Goal: Task Accomplishment & Management: Use online tool/utility

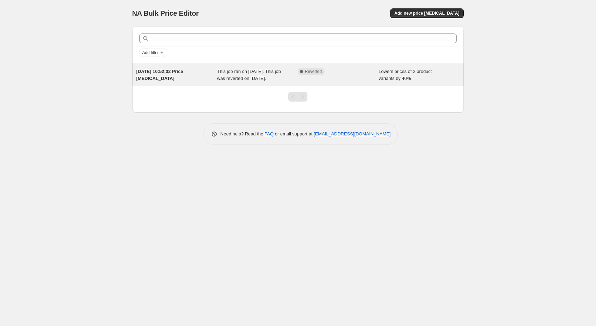
click at [412, 74] on div "Lowers prices of 2 product variants by 40%" at bounding box center [419, 75] width 81 height 14
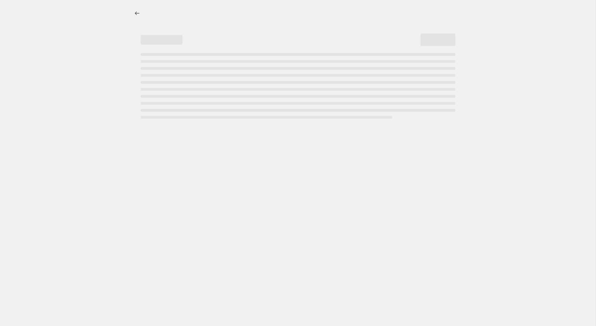
select select "percentage"
select select "collection"
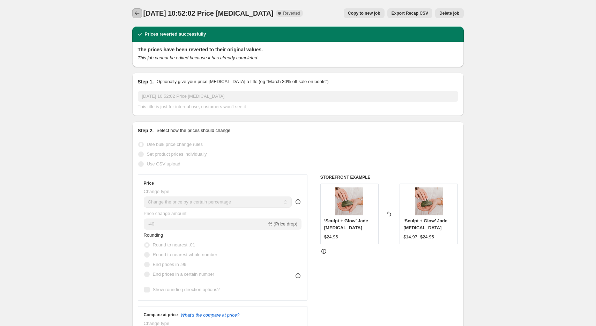
click at [137, 13] on icon "Price change jobs" at bounding box center [137, 13] width 7 height 7
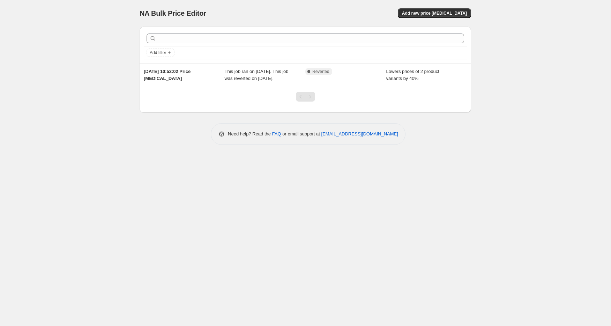
click at [384, 76] on div "Complete Reverted" at bounding box center [345, 75] width 81 height 14
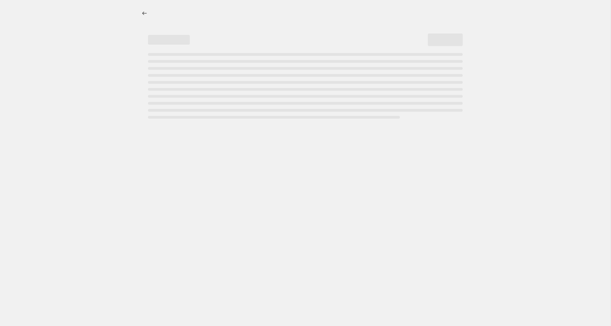
select select "percentage"
select select "collection"
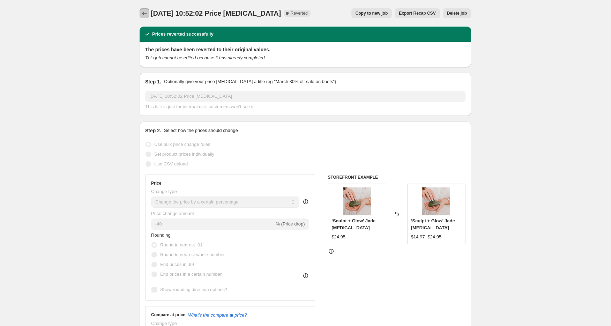
click at [146, 12] on icon "Price change jobs" at bounding box center [144, 13] width 7 height 7
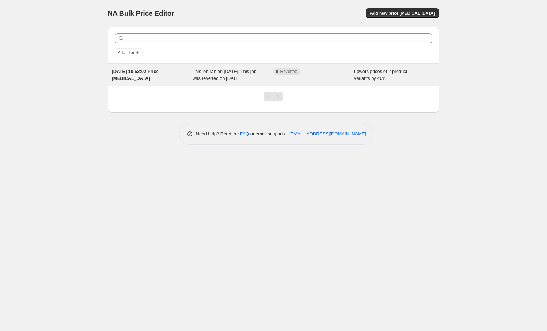
click at [192, 79] on div "[DATE] 10:52:02 Price [MEDICAL_DATA]" at bounding box center [152, 75] width 81 height 14
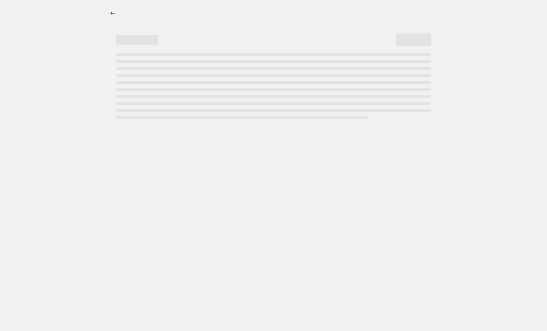
select select "percentage"
select select "collection"
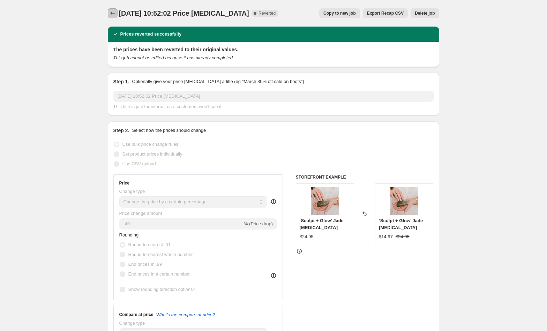
click at [113, 14] on icon "Price change jobs" at bounding box center [112, 13] width 7 height 7
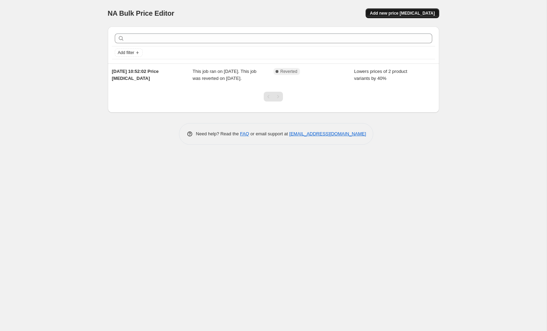
click at [420, 11] on span "Add new price [MEDICAL_DATA]" at bounding box center [402, 13] width 65 height 6
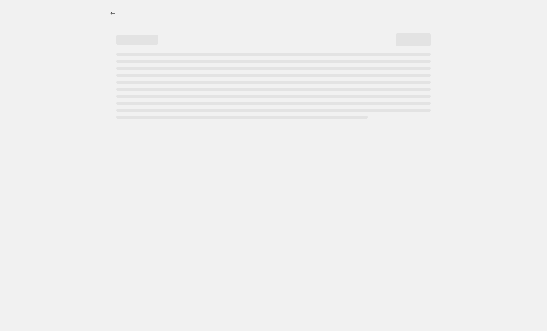
select select "percentage"
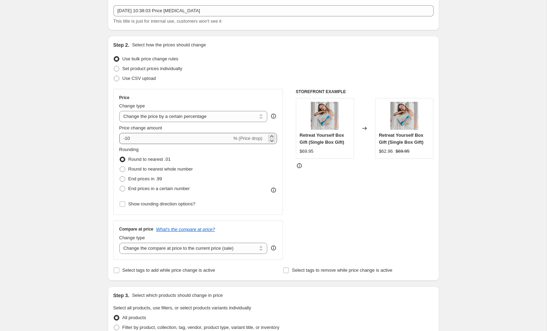
scroll to position [37, 0]
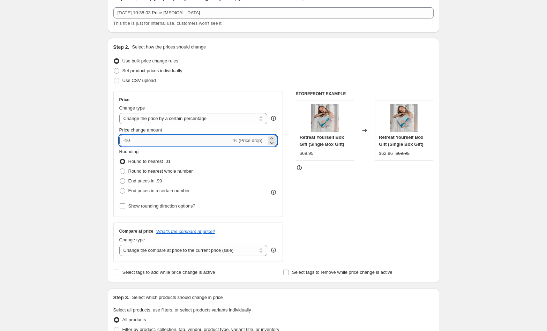
click at [137, 140] on input "-10" at bounding box center [175, 140] width 113 height 11
type input "-1"
type input "40"
click at [443, 199] on div "Create new price change job. This page is ready Create new price change job Dra…" at bounding box center [273, 312] width 348 height 698
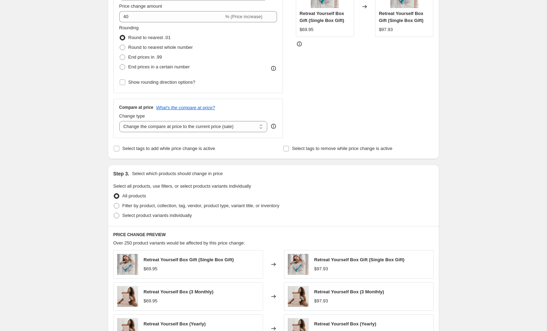
scroll to position [163, 0]
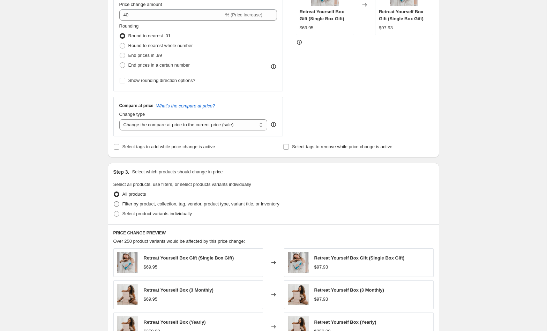
click at [117, 203] on span at bounding box center [117, 204] width 6 height 6
click at [114, 202] on input "Filter by product, collection, tag, vendor, product type, variant title, or inv…" at bounding box center [114, 201] width 0 height 0
radio input "true"
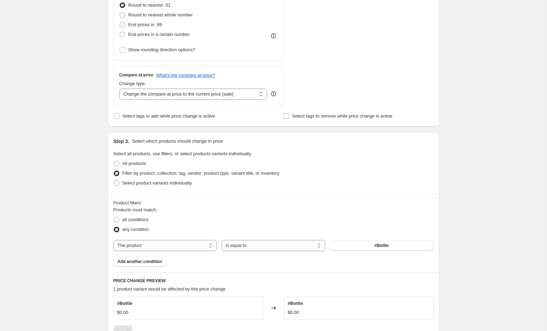
scroll to position [194, 0]
click at [371, 242] on button "#Bottle" at bounding box center [382, 245] width 104 height 10
click at [279, 246] on select "Is equal to Is not equal to" at bounding box center [274, 245] width 104 height 11
click at [187, 245] on select "The product The product's collection The product's tag The product's vendor The…" at bounding box center [165, 245] width 104 height 11
select select "collection"
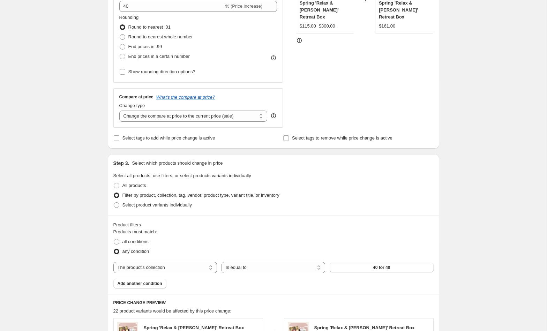
scroll to position [0, 0]
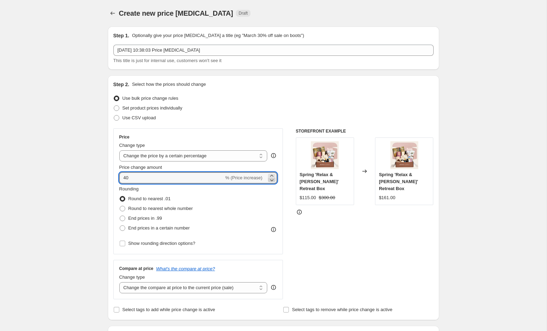
click at [272, 179] on icon at bounding box center [271, 180] width 7 height 7
click at [231, 155] on select "Change the price to a certain amount Change the price by a certain amount Chang…" at bounding box center [193, 155] width 148 height 11
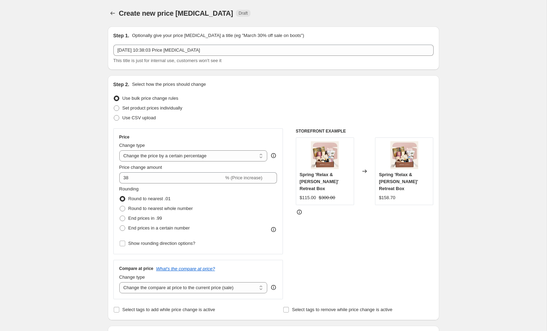
scroll to position [17, 0]
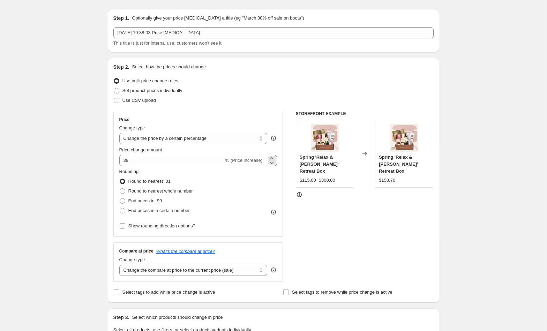
click at [241, 160] on span "% (Price increase)" at bounding box center [243, 160] width 37 height 5
click at [225, 163] on span "% (Price increase)" at bounding box center [243, 160] width 37 height 5
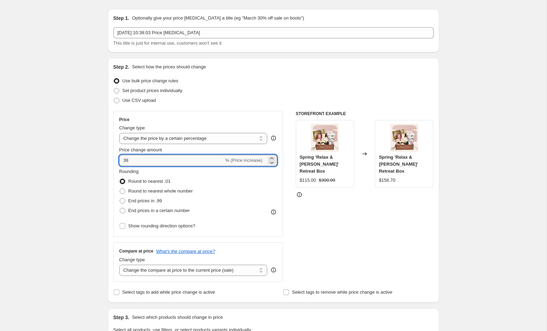
click at [169, 160] on input "38" at bounding box center [171, 160] width 105 height 11
type input "3"
type input "-40"
click at [375, 85] on div "Use bulk price change rules" at bounding box center [273, 81] width 320 height 10
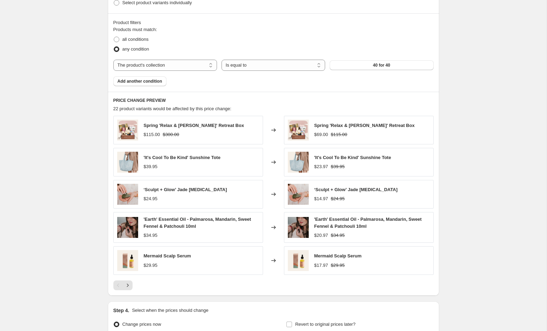
scroll to position [444, 0]
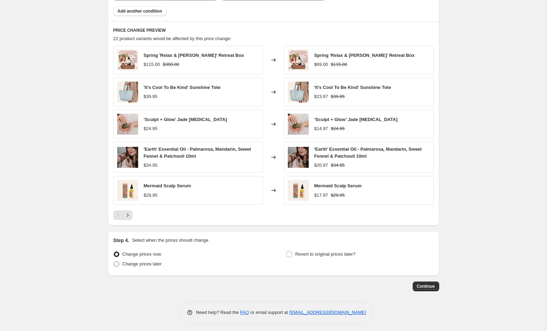
click at [150, 262] on span "Change prices later" at bounding box center [142, 263] width 39 height 5
click at [114, 262] on input "Change prices later" at bounding box center [114, 261] width 0 height 0
radio input "true"
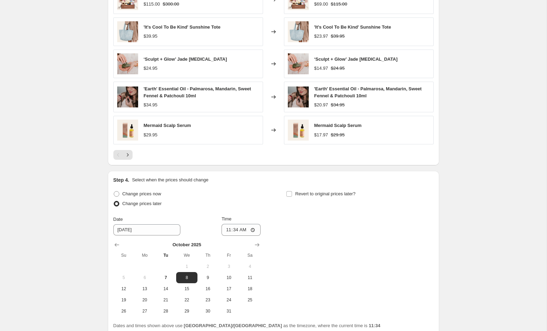
scroll to position [524, 0]
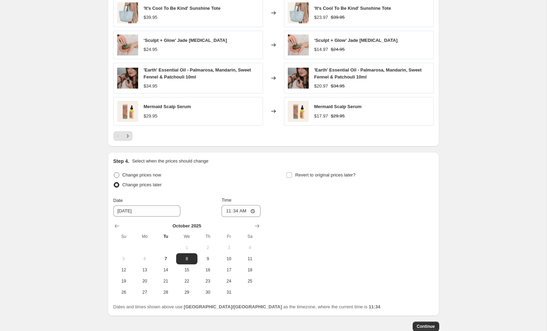
click at [152, 172] on span "Change prices now" at bounding box center [142, 174] width 39 height 5
click at [114, 172] on input "Change prices now" at bounding box center [114, 172] width 0 height 0
radio input "true"
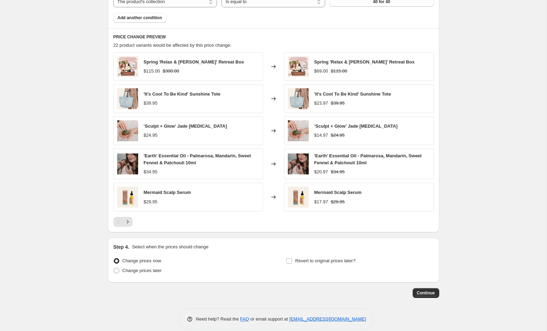
scroll to position [437, 0]
click at [346, 260] on span "Revert to original prices later?" at bounding box center [325, 261] width 60 height 5
click at [292, 260] on input "Revert to original prices later?" at bounding box center [290, 262] width 6 height 6
checkbox input "true"
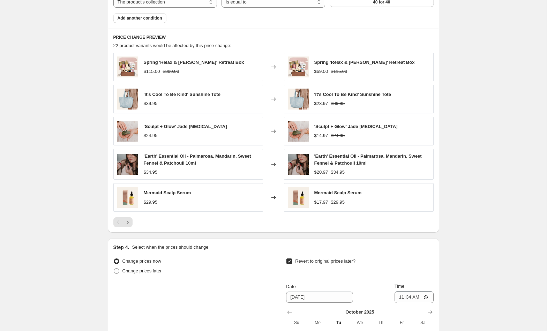
scroll to position [486, 0]
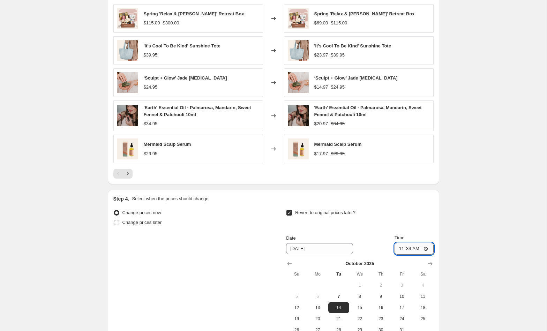
click at [400, 248] on input "11:34" at bounding box center [414, 249] width 39 height 12
type input "12:40"
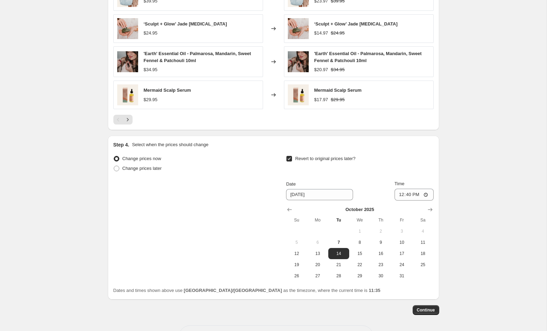
scroll to position [564, 0]
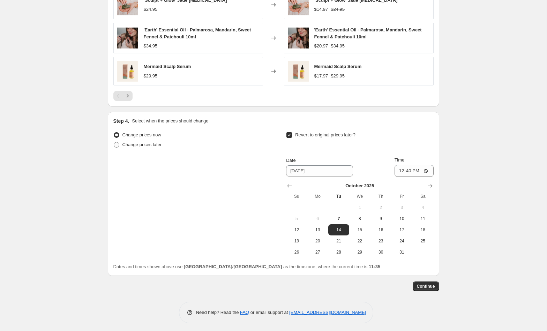
click at [155, 142] on span "Change prices later" at bounding box center [142, 144] width 39 height 5
click at [114, 142] on input "Change prices later" at bounding box center [114, 142] width 0 height 0
radio input "true"
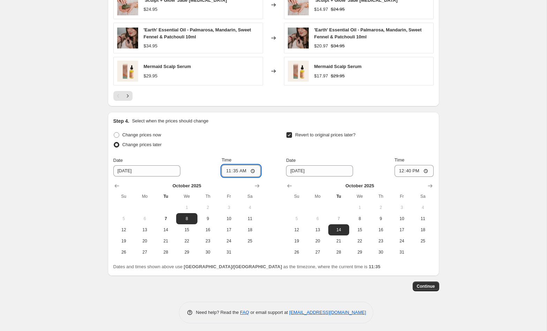
click at [233, 169] on input "11:35" at bounding box center [241, 171] width 39 height 12
type input "23:50"
click at [240, 134] on div "Change prices now" at bounding box center [186, 135] width 147 height 10
click at [132, 169] on input "10/8/2025" at bounding box center [146, 170] width 67 height 11
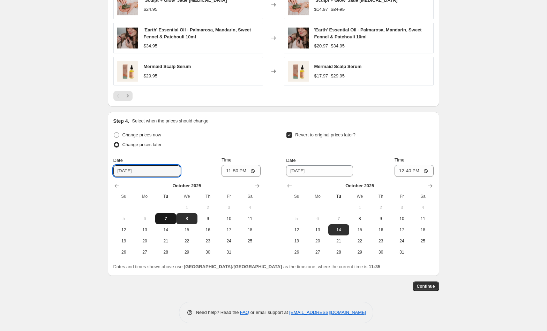
click at [165, 216] on span "7" at bounding box center [165, 219] width 15 height 6
type input "[DATE]"
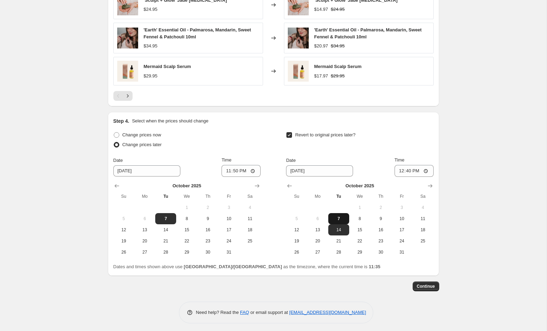
click at [340, 216] on span "7" at bounding box center [338, 219] width 15 height 6
type input "[DATE]"
click at [427, 285] on span "Continue" at bounding box center [426, 287] width 18 height 6
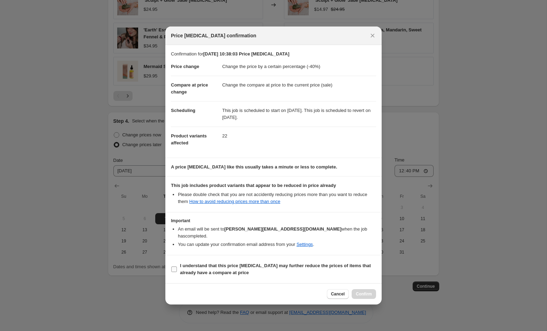
click at [174, 267] on input "I understand that this price change job may further reduce the prices of items …" at bounding box center [174, 270] width 6 height 6
checkbox input "true"
click at [368, 291] on span "Confirm" at bounding box center [364, 294] width 16 height 6
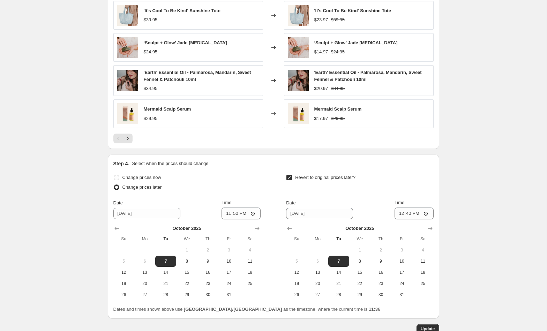
scroll to position [604, 0]
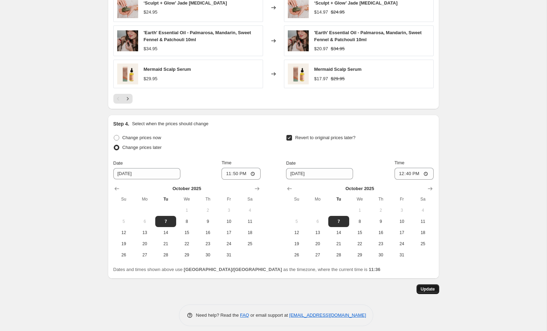
click at [431, 287] on span "Update" at bounding box center [428, 290] width 14 height 6
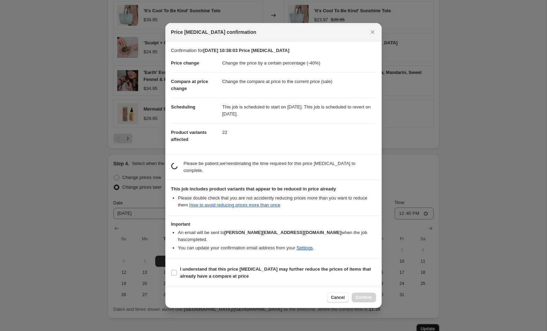
scroll to position [0, 0]
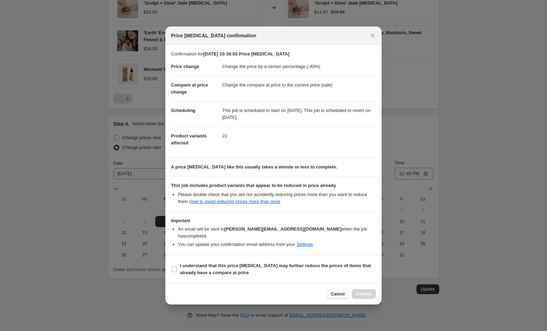
click at [341, 291] on span "Cancel" at bounding box center [338, 294] width 14 height 6
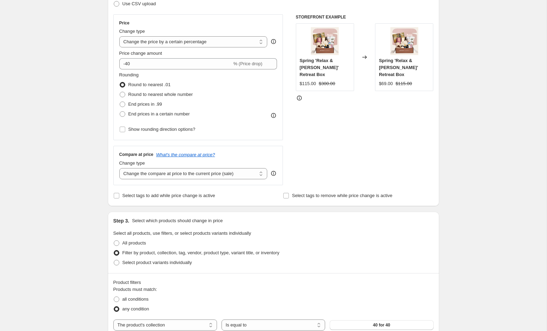
scroll to position [0, 0]
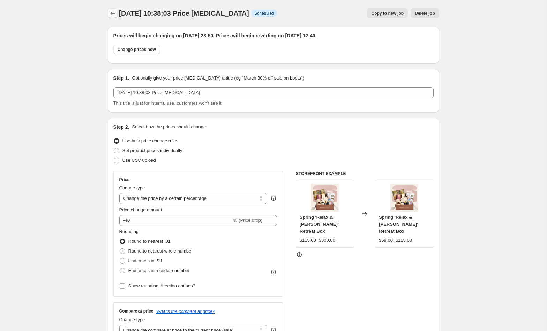
click at [111, 14] on icon "Price change jobs" at bounding box center [112, 13] width 5 height 3
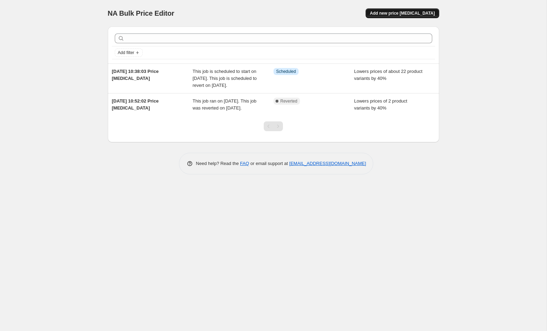
click at [412, 14] on span "Add new price [MEDICAL_DATA]" at bounding box center [402, 13] width 65 height 6
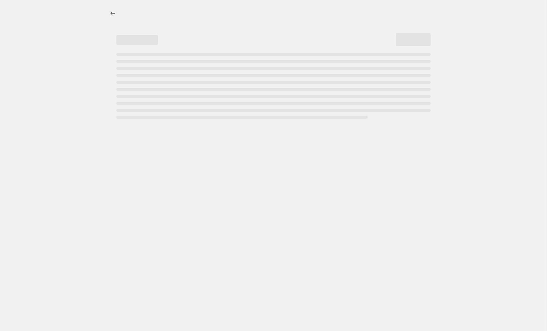
select select "percentage"
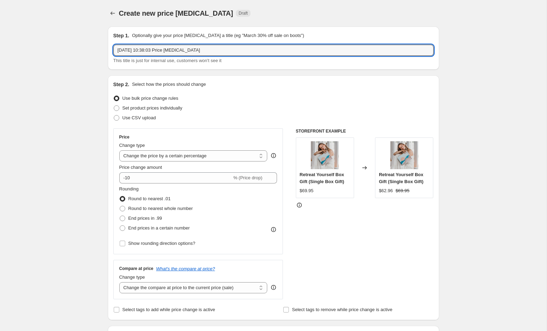
drag, startPoint x: 213, startPoint y: 53, endPoint x: 101, endPoint y: 48, distance: 112.5
type input "20% off"
click at [268, 80] on div "Step 2. Select how the prices should change Use bulk price change rules Set pro…" at bounding box center [274, 197] width 332 height 245
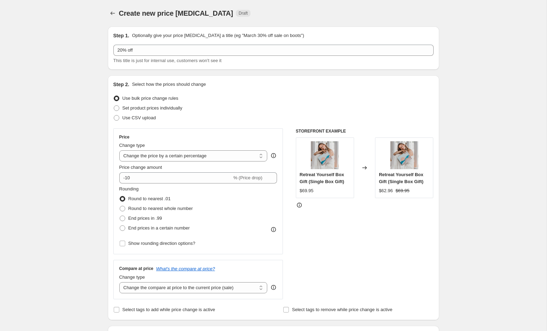
scroll to position [15, 0]
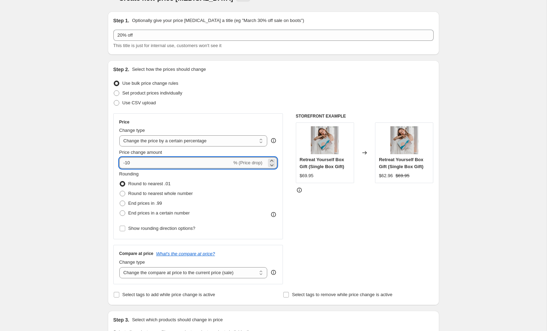
click at [141, 162] on input "-10" at bounding box center [175, 162] width 113 height 11
type input "-1"
type input "-20"
click at [451, 103] on div "Create new price change job. This page is ready Create new price change job Dra…" at bounding box center [273, 334] width 547 height 698
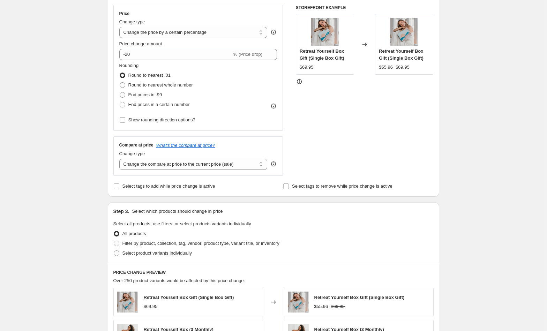
scroll to position [163, 0]
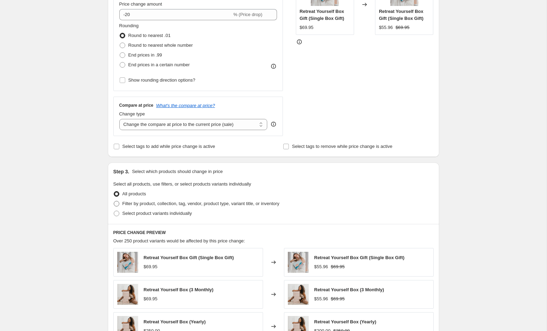
click at [226, 204] on span "Filter by product, collection, tag, vendor, product type, variant title, or inv…" at bounding box center [201, 203] width 157 height 5
click at [114, 201] on input "Filter by product, collection, tag, vendor, product type, variant title, or inv…" at bounding box center [114, 201] width 0 height 0
radio input "true"
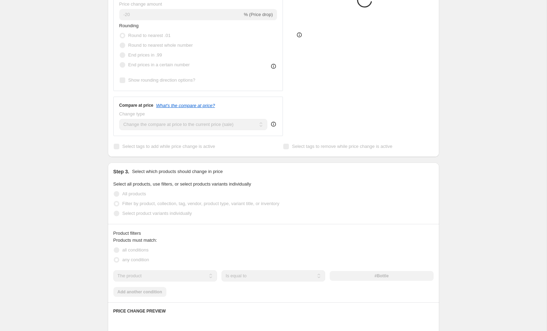
scroll to position [203, 0]
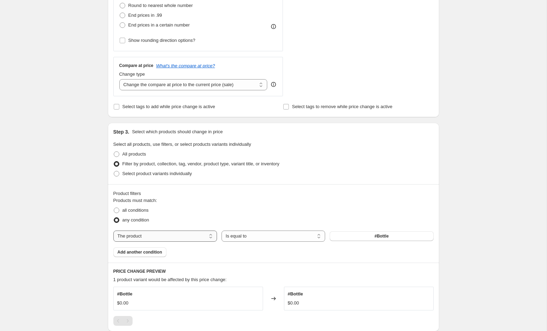
click at [200, 239] on select "The product The product's collection The product's tag The product's vendor The…" at bounding box center [165, 236] width 104 height 11
select select "collection"
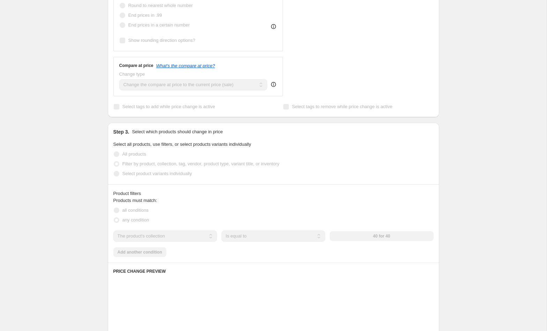
click at [395, 234] on div "The product The product's collection The product's tag The product's vendor The…" at bounding box center [273, 236] width 320 height 11
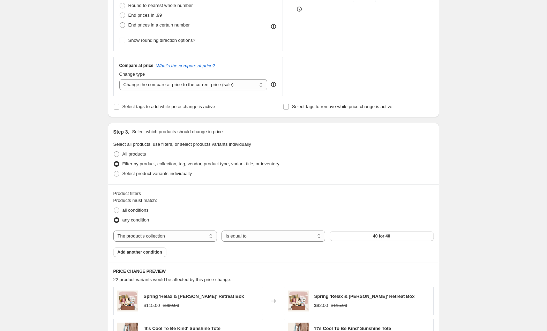
click at [395, 234] on button "40 for 40" at bounding box center [382, 236] width 104 height 10
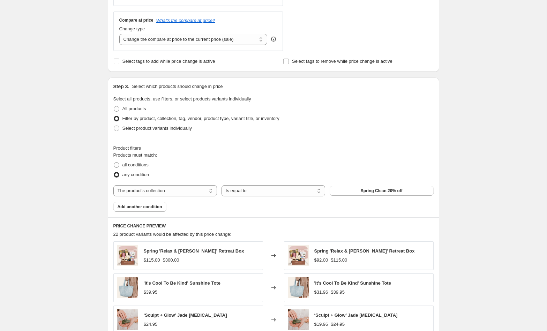
scroll to position [444, 0]
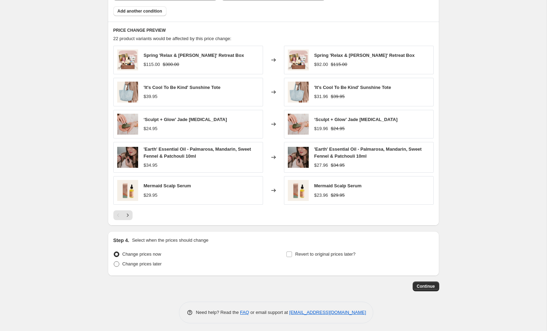
click at [155, 263] on span "Change prices later" at bounding box center [142, 263] width 39 height 5
click at [114, 262] on input "Change prices later" at bounding box center [114, 261] width 0 height 0
radio input "true"
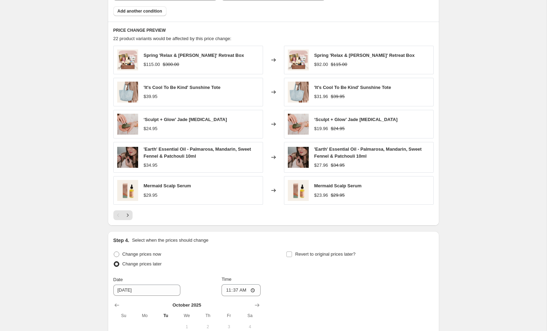
scroll to position [488, 0]
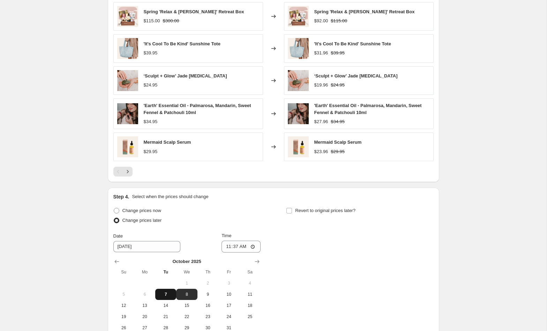
click at [169, 292] on span "7" at bounding box center [165, 295] width 15 height 6
type input "[DATE]"
click at [234, 244] on input "11:37" at bounding box center [241, 247] width 39 height 12
click at [228, 244] on input "11:37" at bounding box center [241, 247] width 39 height 12
click at [236, 244] on input "00:37" at bounding box center [241, 247] width 39 height 12
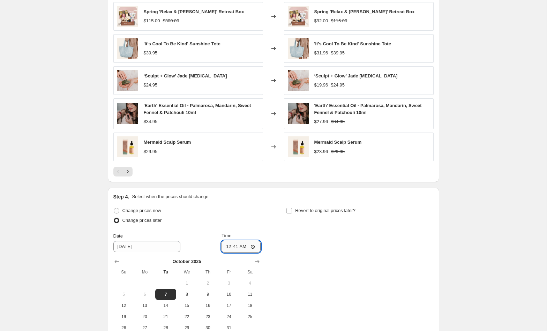
type input "12:41"
click at [405, 218] on div "Revert to original prices later?" at bounding box center [359, 216] width 147 height 21
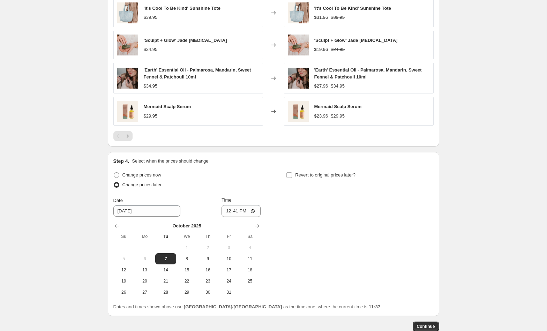
scroll to position [539, 0]
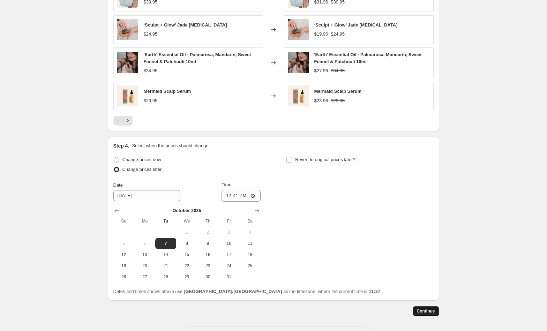
click at [432, 309] on span "Continue" at bounding box center [426, 312] width 18 height 6
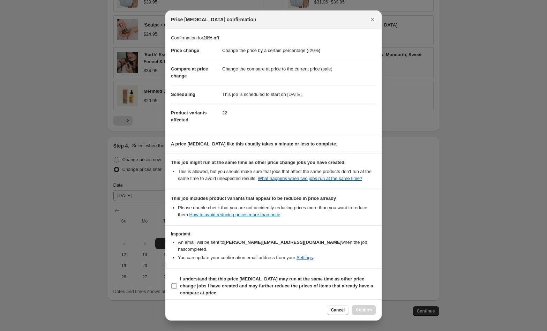
click at [252, 287] on span "I understand that this price change job may run at the same time as other price…" at bounding box center [278, 286] width 196 height 21
click at [177, 287] on input "I understand that this price change job may run at the same time as other price…" at bounding box center [174, 286] width 6 height 6
checkbox input "true"
click at [367, 307] on button "Confirm" at bounding box center [364, 310] width 24 height 10
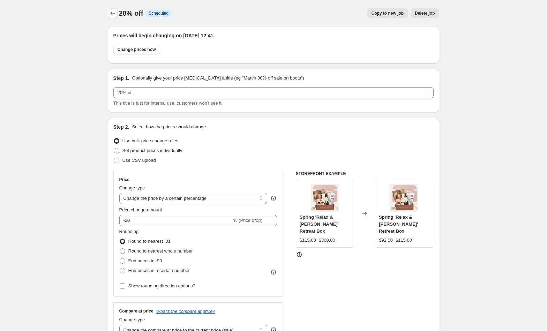
click at [111, 12] on icon "Price change jobs" at bounding box center [112, 13] width 5 height 3
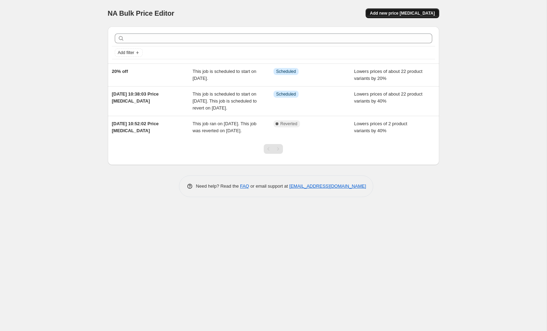
click at [425, 13] on span "Add new price [MEDICAL_DATA]" at bounding box center [402, 13] width 65 height 6
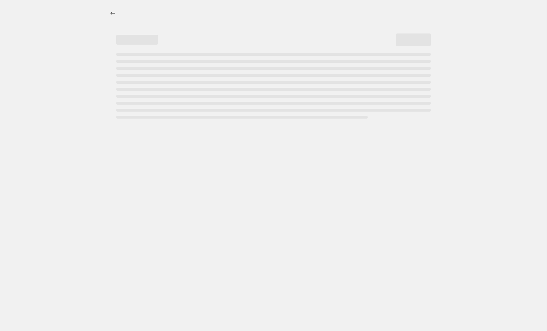
select select "percentage"
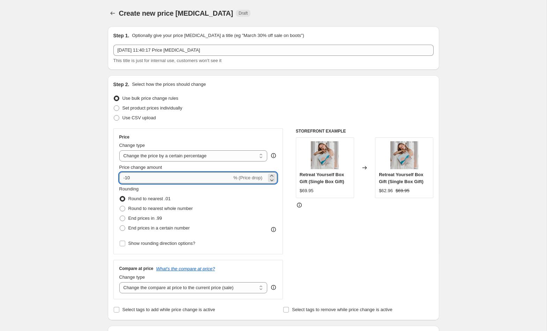
click at [130, 180] on input "-10" at bounding box center [175, 177] width 113 height 11
type input "-1"
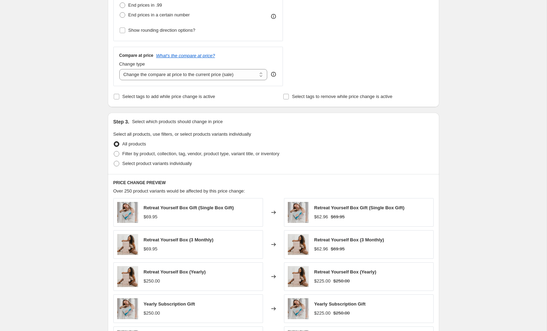
scroll to position [263, 0]
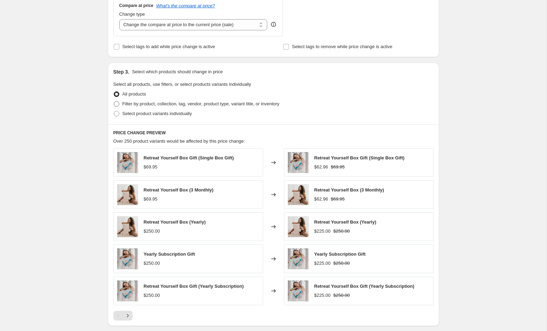
type input "-40"
click at [171, 103] on span "Filter by product, collection, tag, vendor, product type, variant title, or inv…" at bounding box center [201, 103] width 157 height 5
click at [114, 102] on input "Filter by product, collection, tag, vendor, product type, variant title, or inv…" at bounding box center [114, 101] width 0 height 0
radio input "true"
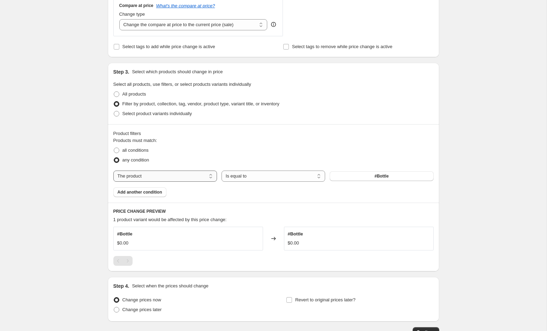
click at [198, 177] on select "The product The product's collection The product's tag The product's vendor The…" at bounding box center [165, 176] width 104 height 11
select select "collection"
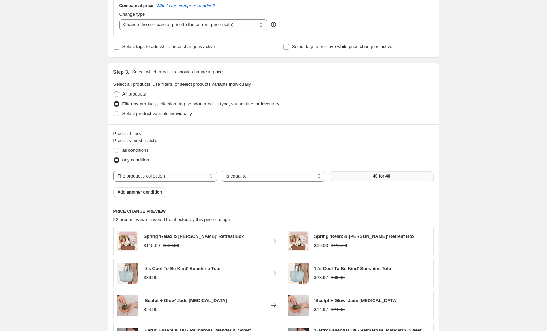
click at [374, 176] on span "40 for 40" at bounding box center [381, 176] width 17 height 6
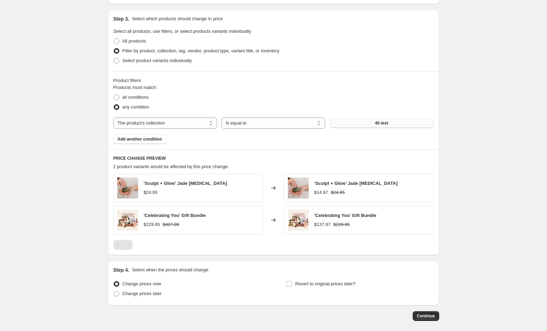
scroll to position [347, 0]
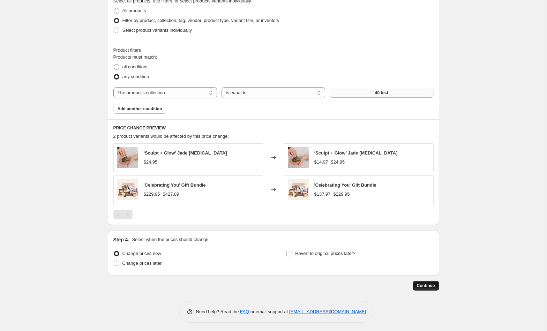
click at [431, 284] on span "Continue" at bounding box center [426, 286] width 18 height 6
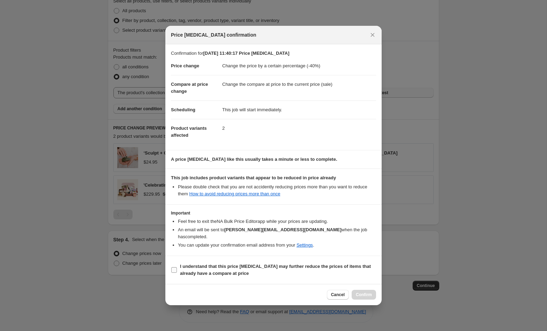
click at [318, 266] on span "I understand that this price change job may further reduce the prices of items …" at bounding box center [278, 270] width 196 height 14
click at [177, 267] on input "I understand that this price change job may further reduce the prices of items …" at bounding box center [174, 270] width 6 height 6
checkbox input "true"
click at [361, 292] on span "Confirm" at bounding box center [364, 295] width 16 height 6
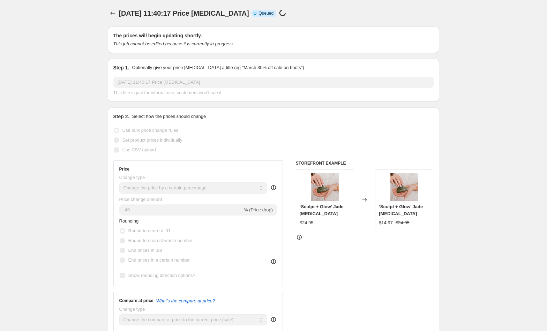
scroll to position [347, 0]
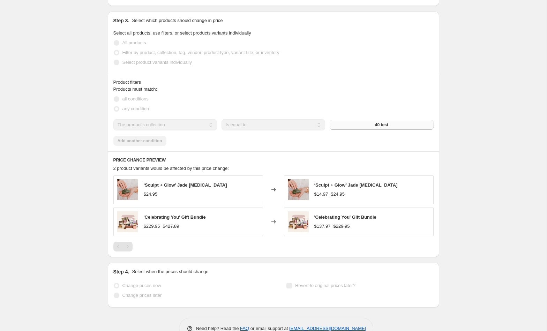
select select "percentage"
select select "collection"
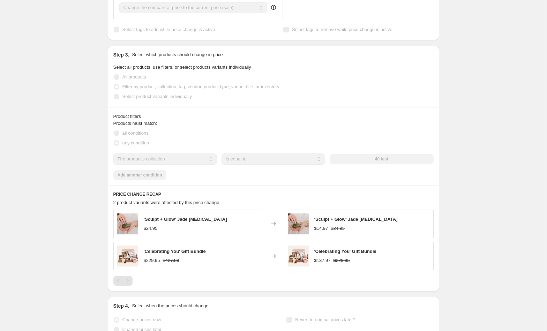
scroll to position [0, 0]
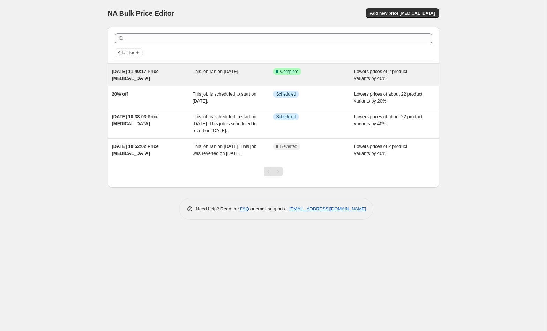
click at [259, 77] on div "This job ran on 7 October 2025." at bounding box center [233, 75] width 81 height 14
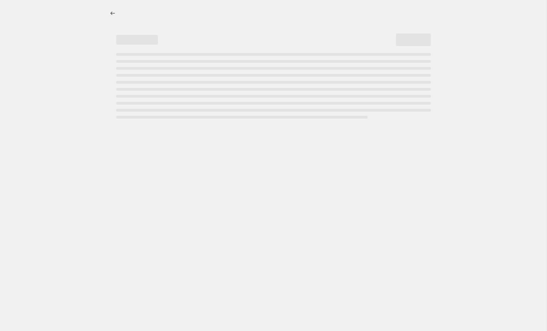
select select "percentage"
select select "collection"
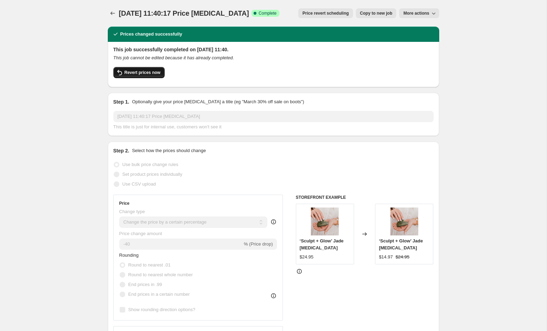
click at [142, 73] on span "Revert prices now" at bounding box center [143, 73] width 36 height 6
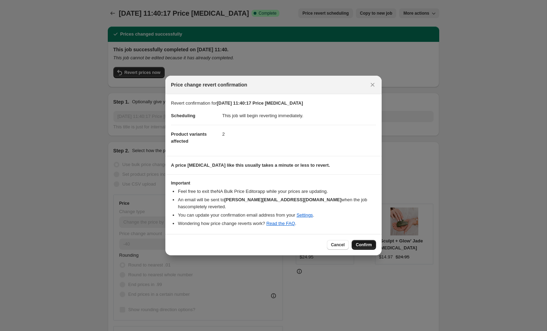
click at [369, 242] on span "Confirm" at bounding box center [364, 245] width 16 height 6
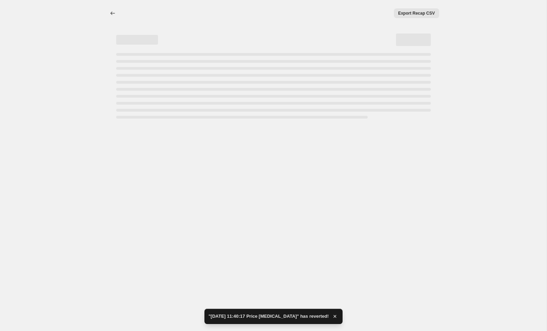
select select "percentage"
select select "collection"
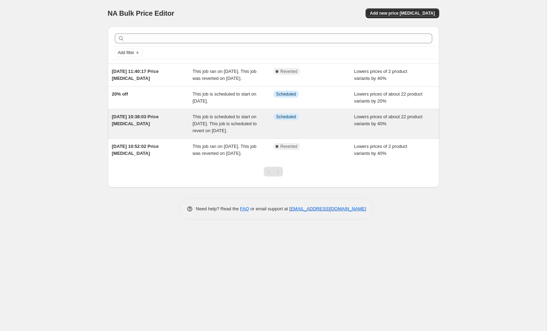
click at [242, 132] on span "This job is scheduled to start on [DATE]. This job is scheduled to revert on [D…" at bounding box center [225, 123] width 64 height 19
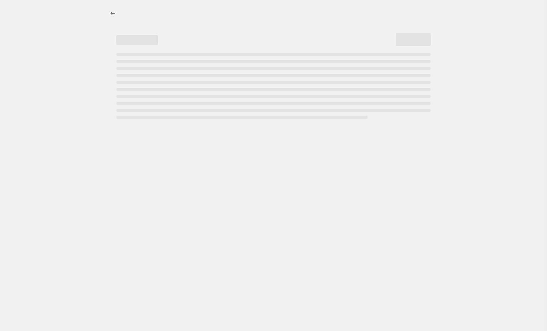
select select "percentage"
select select "collection"
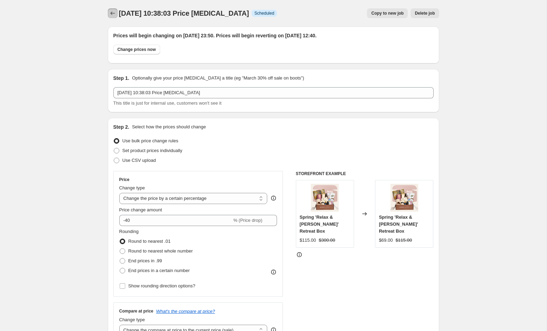
click at [111, 15] on icon "Price change jobs" at bounding box center [112, 13] width 7 height 7
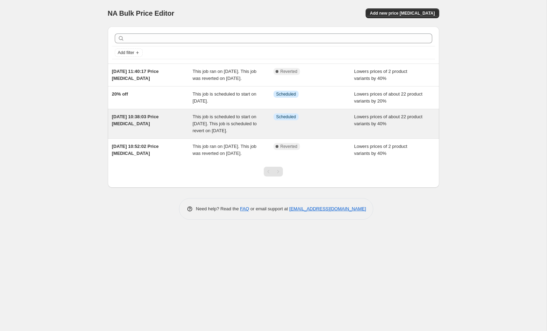
click at [247, 134] on div "This job is scheduled to start on 7 October 2025. This job is scheduled to reve…" at bounding box center [233, 123] width 81 height 21
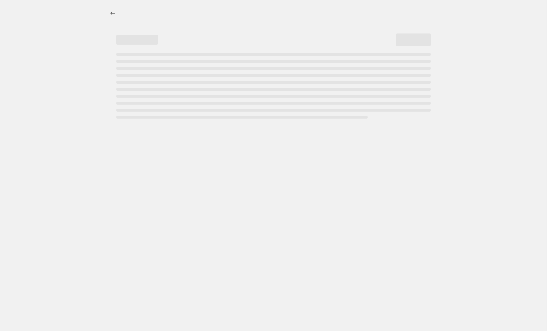
select select "percentage"
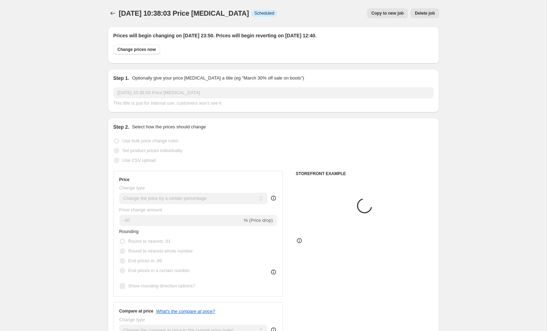
select select "collection"
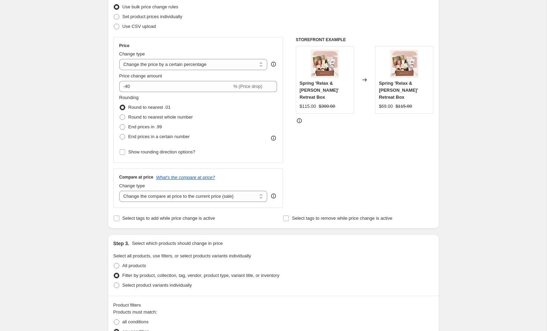
scroll to position [525, 0]
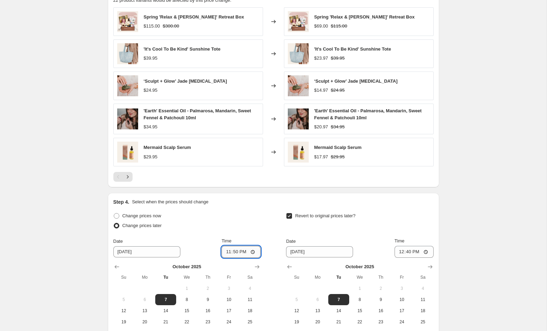
click at [234, 251] on input "23:50" at bounding box center [241, 252] width 39 height 12
click at [242, 251] on input "23:50" at bounding box center [241, 252] width 39 height 12
type input "11:50"
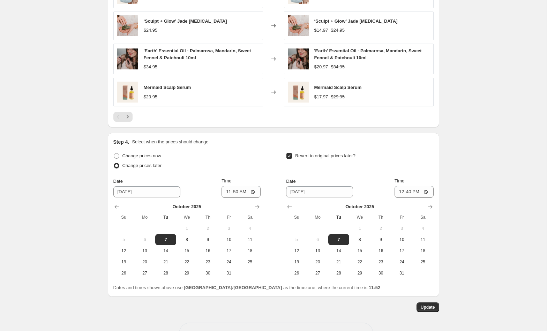
scroll to position [600, 0]
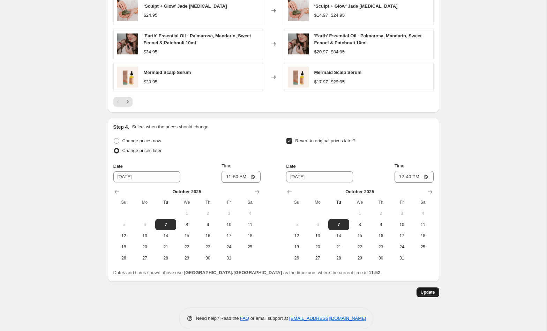
click at [431, 290] on span "Update" at bounding box center [428, 293] width 14 height 6
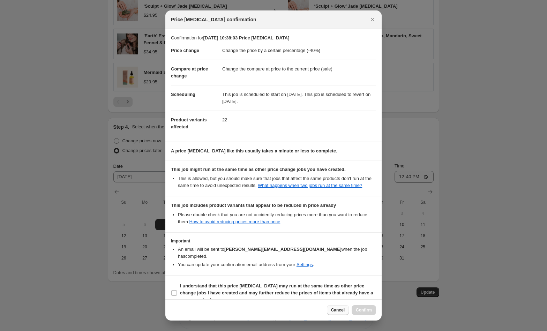
click at [331, 309] on span "Cancel" at bounding box center [338, 311] width 14 height 6
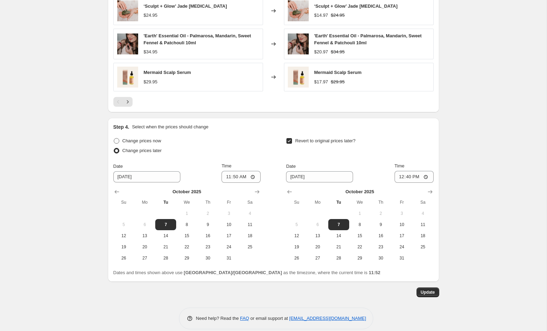
click at [140, 139] on span "Change prices now" at bounding box center [142, 140] width 39 height 5
click at [114, 139] on input "Change prices now" at bounding box center [114, 138] width 0 height 0
radio input "true"
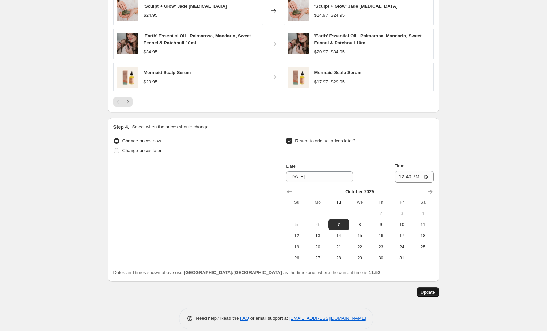
click at [428, 291] on span "Update" at bounding box center [428, 293] width 14 height 6
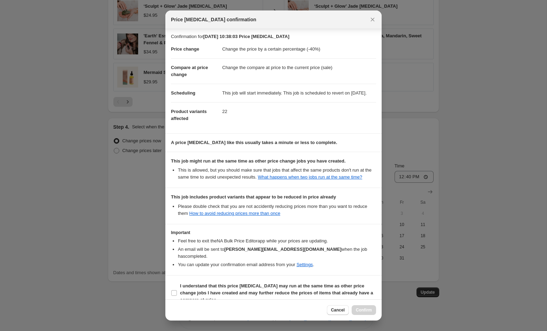
scroll to position [18, 0]
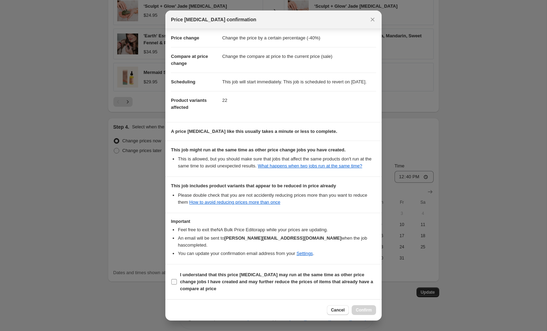
click at [234, 276] on b "I understand that this price change job may run at the same time as other price…" at bounding box center [276, 281] width 193 height 19
click at [177, 279] on input "I understand that this price change job may run at the same time as other price…" at bounding box center [174, 282] width 6 height 6
checkbox input "true"
click at [365, 311] on span "Confirm" at bounding box center [364, 311] width 16 height 6
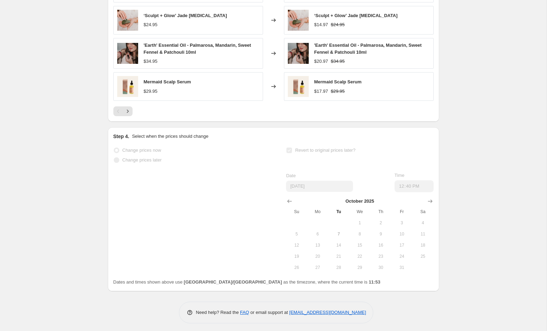
scroll to position [0, 0]
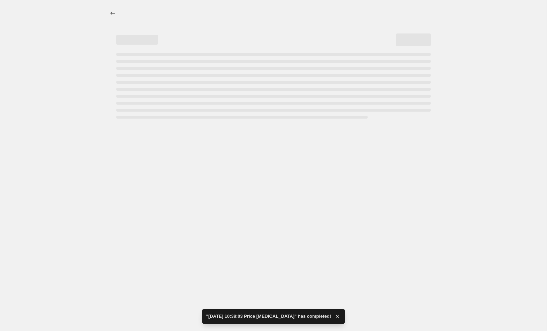
select select "percentage"
select select "collection"
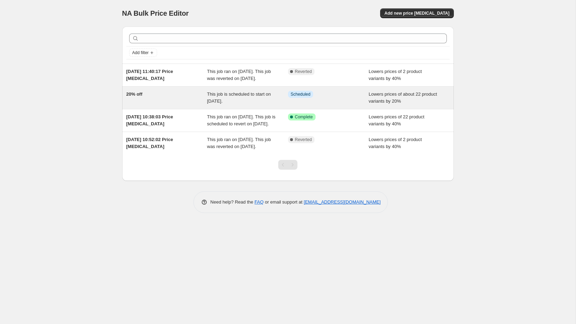
click at [264, 103] on span "This job is scheduled to start on [DATE]." at bounding box center [239, 97] width 64 height 12
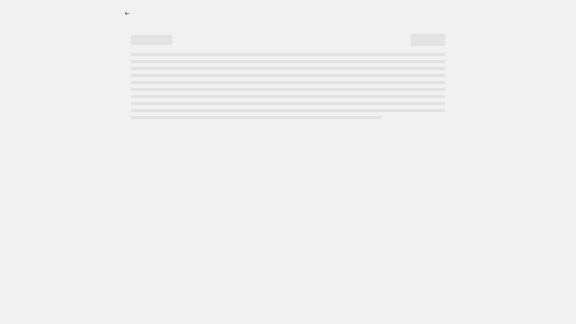
select select "percentage"
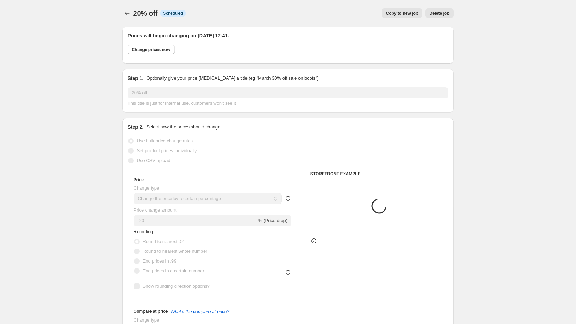
select select "collection"
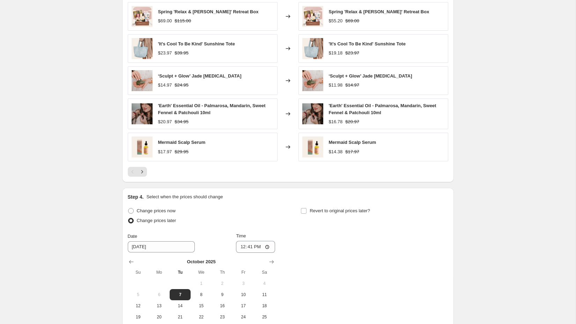
scroll to position [614, 0]
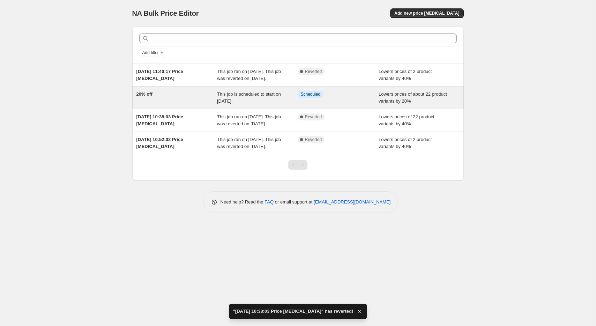
click at [268, 105] on div "This job is scheduled to start on [DATE]." at bounding box center [257, 98] width 81 height 14
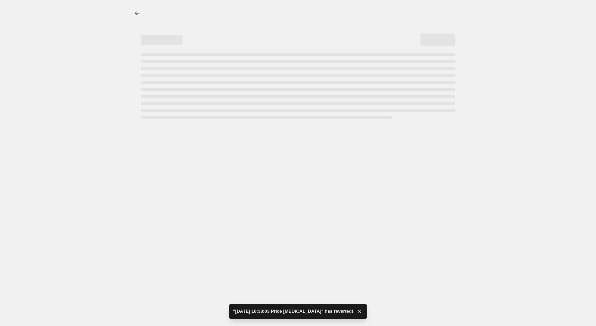
select select "percentage"
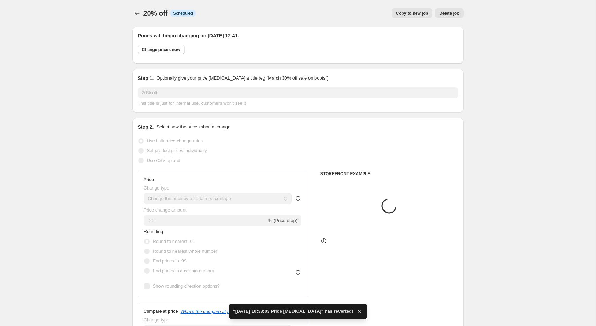
select select "collection"
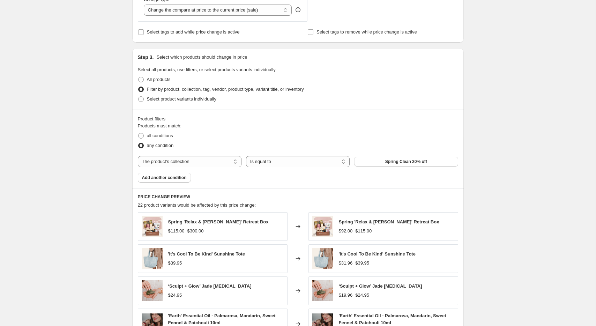
scroll to position [595, 0]
